Goal: Browse casually

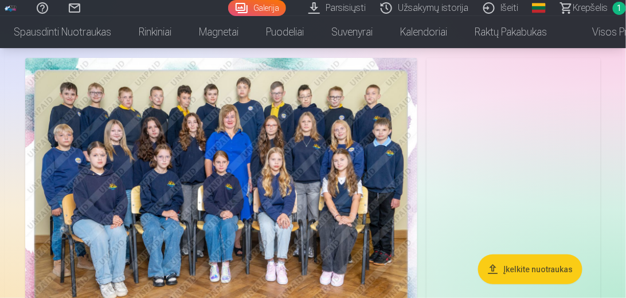
scroll to position [65, 0]
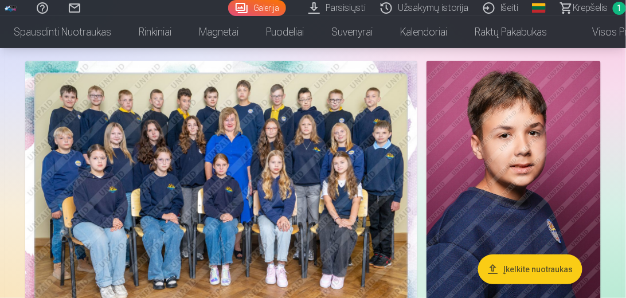
click at [319, 196] on img at bounding box center [221, 191] width 392 height 261
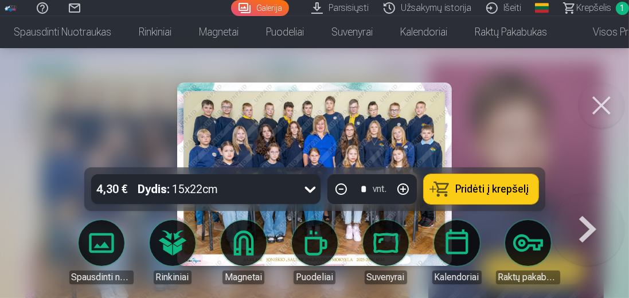
click at [600, 111] on button at bounding box center [601, 106] width 46 height 46
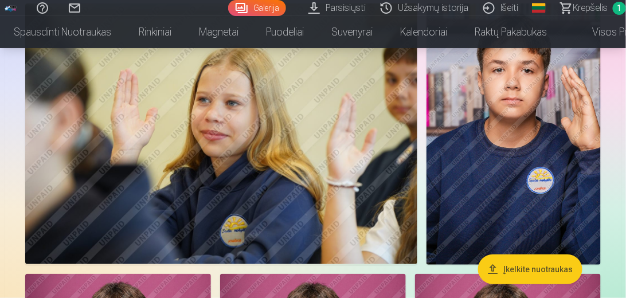
click at [218, 117] on img at bounding box center [221, 133] width 392 height 261
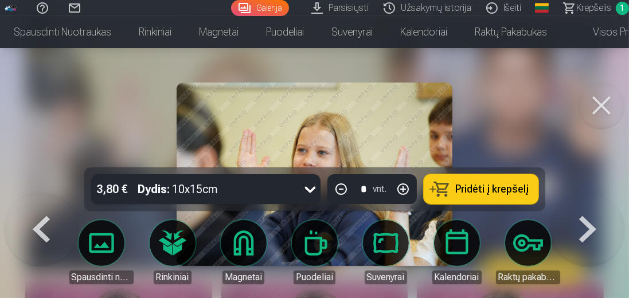
click at [509, 129] on div at bounding box center [314, 149] width 629 height 298
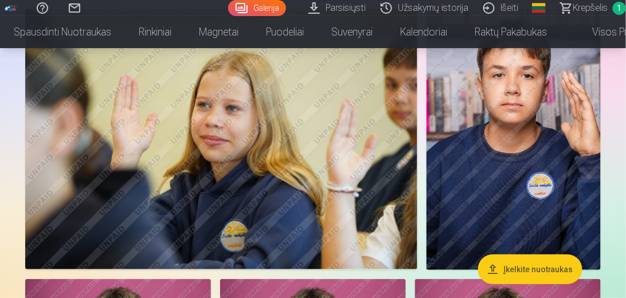
click at [406, 76] on img at bounding box center [221, 139] width 392 height 261
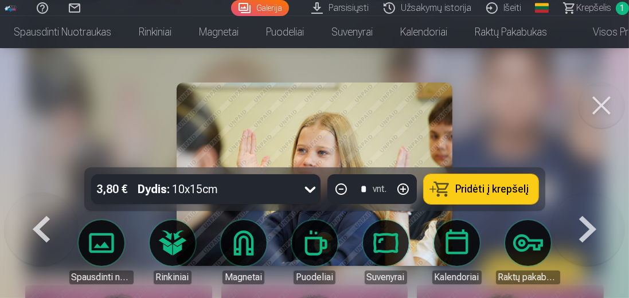
click at [625, 76] on div at bounding box center [314, 149] width 629 height 298
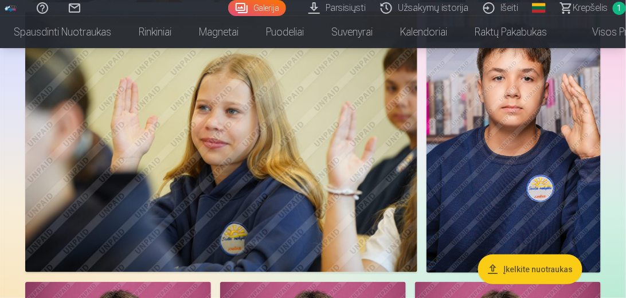
drag, startPoint x: 603, startPoint y: 100, endPoint x: 595, endPoint y: 104, distance: 9.0
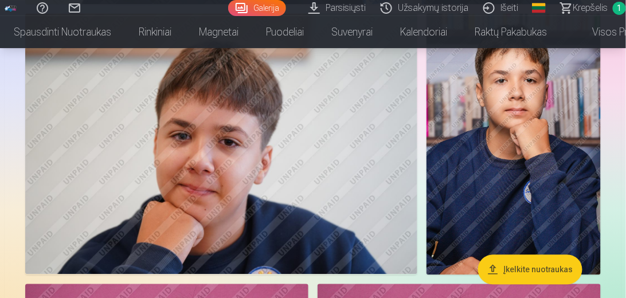
click at [246, 146] on img at bounding box center [221, 143] width 392 height 261
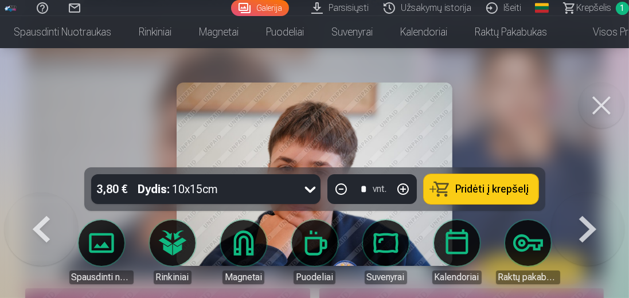
click at [342, 133] on img at bounding box center [314, 174] width 275 height 183
click at [249, 140] on img at bounding box center [314, 174] width 275 height 183
click at [595, 104] on button at bounding box center [601, 106] width 46 height 46
